Goal: Check status: Check status

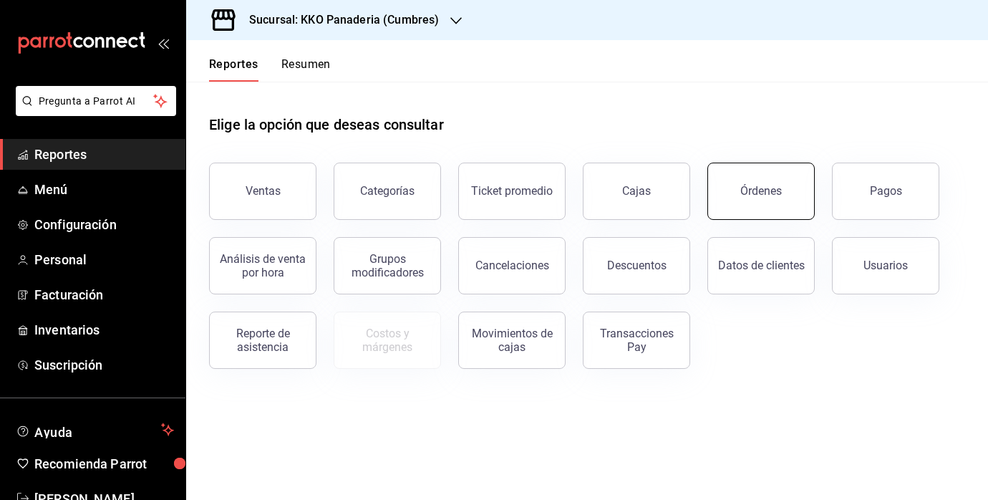
click at [787, 204] on button "Órdenes" at bounding box center [760, 191] width 107 height 57
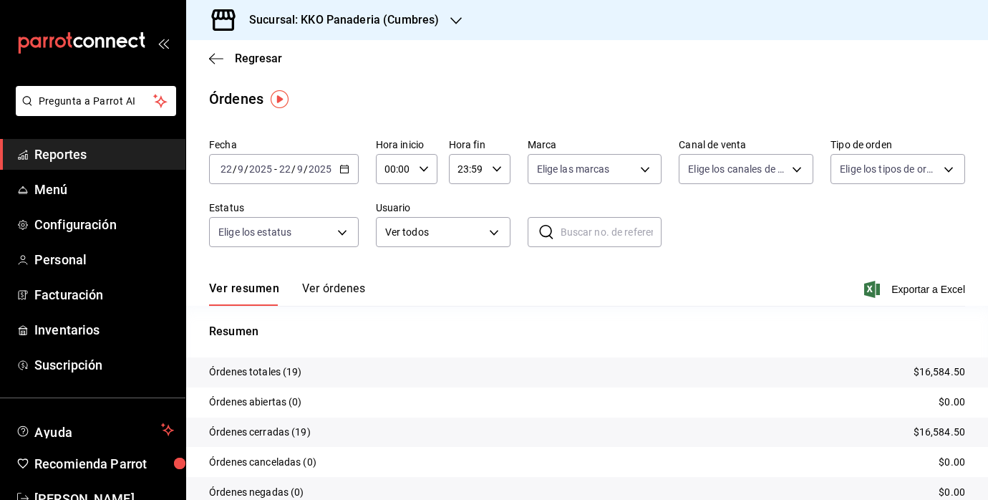
click at [46, 162] on span "Reportes" at bounding box center [104, 154] width 140 height 19
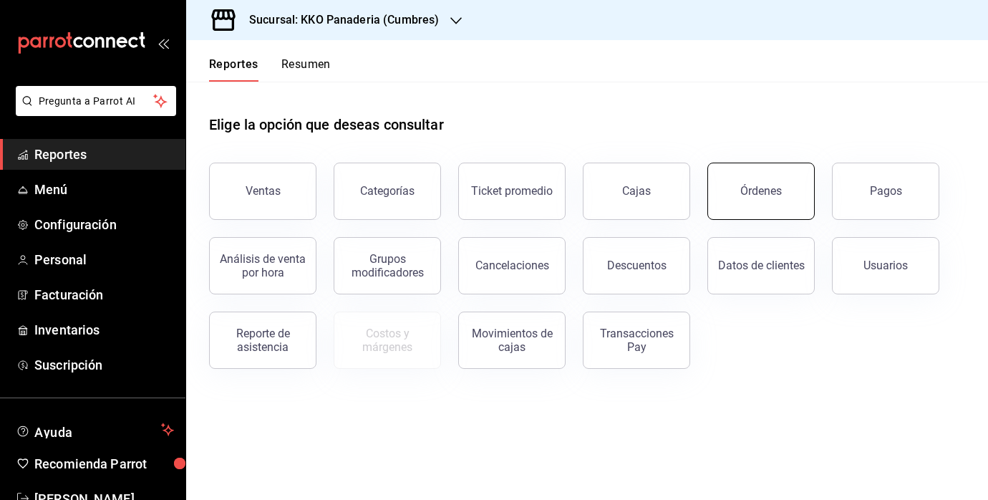
click at [758, 190] on div "Órdenes" at bounding box center [761, 191] width 42 height 14
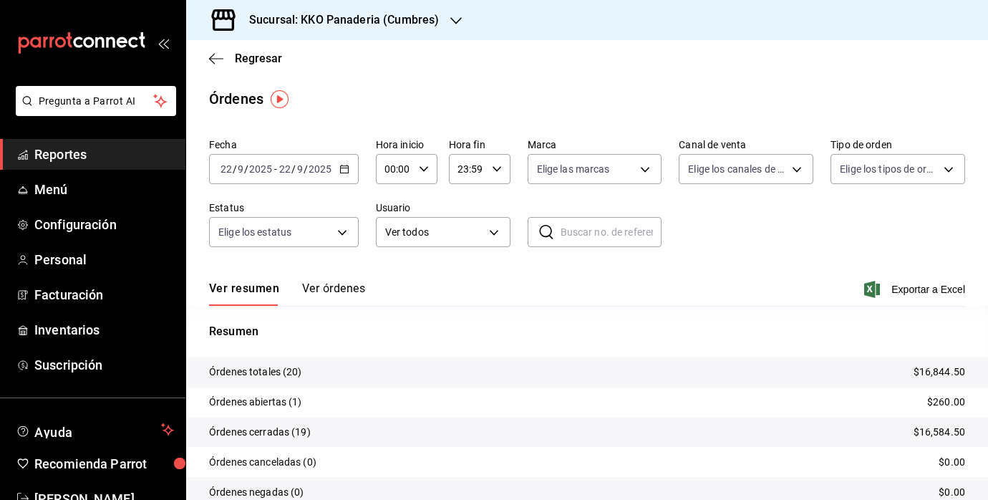
click at [329, 294] on button "Ver órdenes" at bounding box center [333, 293] width 63 height 24
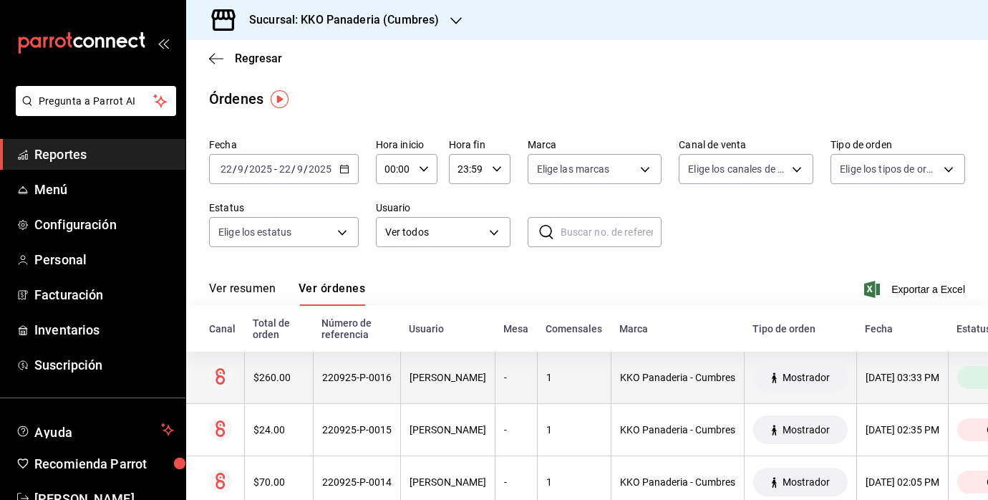
click at [299, 377] on div "$260.00" at bounding box center [278, 377] width 51 height 11
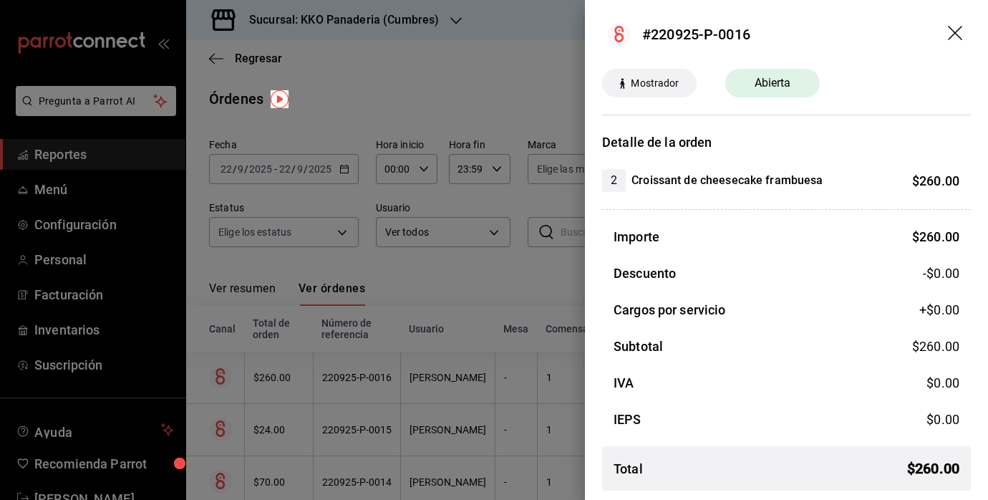
click at [420, 316] on div at bounding box center [494, 250] width 988 height 500
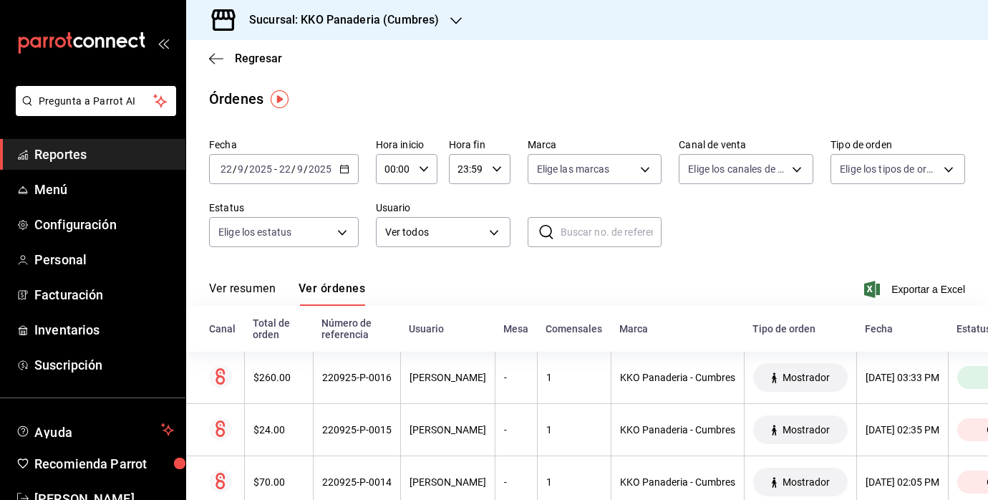
click at [54, 163] on span "Reportes" at bounding box center [104, 154] width 140 height 19
